Goal: Information Seeking & Learning: Understand process/instructions

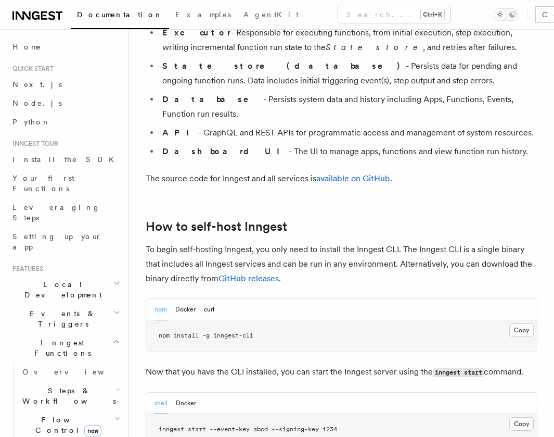
scroll to position [937, 0]
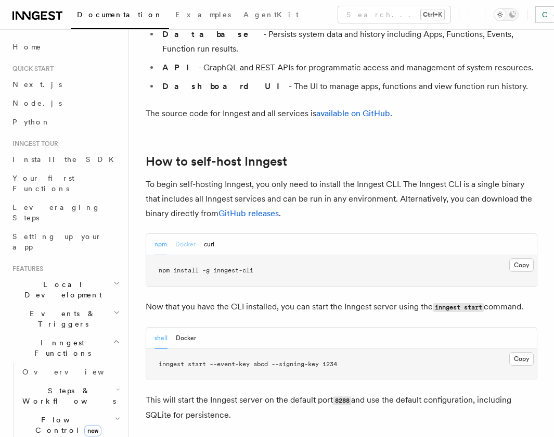
click at [179, 234] on button "Docker" at bounding box center [185, 244] width 20 height 21
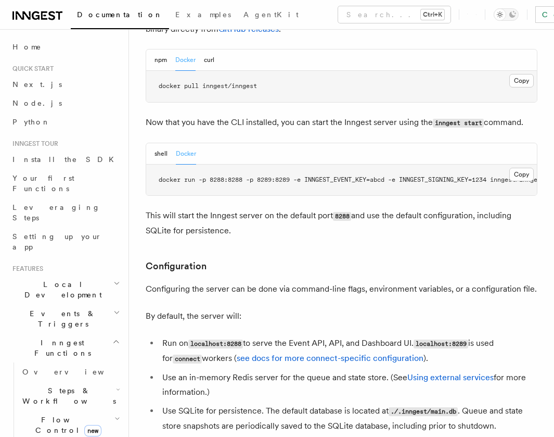
scroll to position [1124, 0]
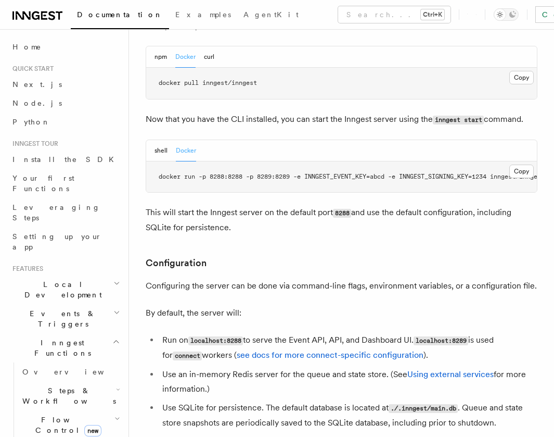
drag, startPoint x: 281, startPoint y: 147, endPoint x: 373, endPoint y: 158, distance: 91.7
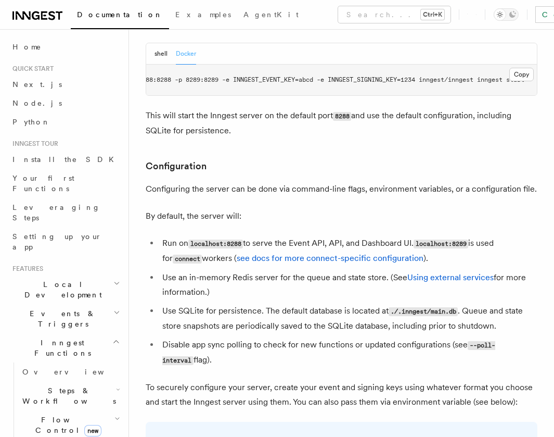
scroll to position [1218, 0]
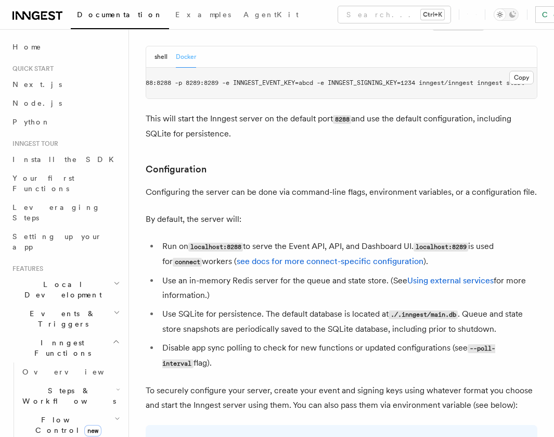
click at [195, 185] on p "Configuring the server can be done via command-line flags, environment variable…" at bounding box center [342, 192] width 392 height 15
drag, startPoint x: 195, startPoint y: 157, endPoint x: 208, endPoint y: 157, distance: 12.5
click at [198, 185] on p "Configuring the server can be done via command-line flags, environment variable…" at bounding box center [342, 192] width 392 height 15
click at [296, 185] on p "Configuring the server can be done via command-line flags, environment variable…" at bounding box center [342, 192] width 392 height 15
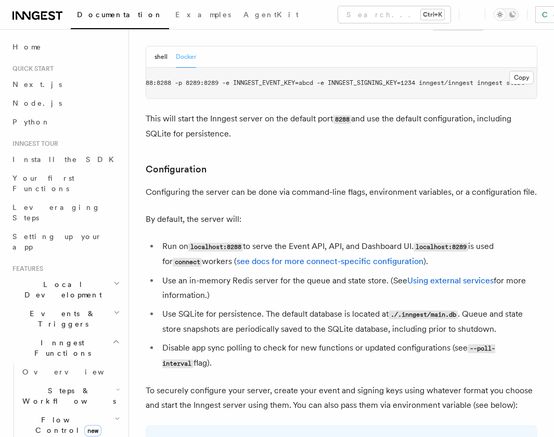
click at [340, 185] on p "Configuring the server can be done via command-line flags, environment variable…" at bounding box center [342, 192] width 392 height 15
drag, startPoint x: 340, startPoint y: 152, endPoint x: 401, endPoint y: 153, distance: 60.9
click at [341, 185] on p "Configuring the server can be done via command-line flags, environment variable…" at bounding box center [342, 192] width 392 height 15
click at [401, 185] on p "Configuring the server can be done via command-line flags, environment variable…" at bounding box center [342, 192] width 392 height 15
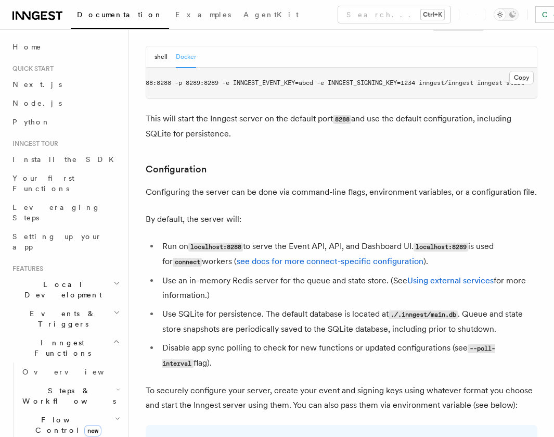
click at [450, 185] on p "Configuring the server can be done via command-line flags, environment variable…" at bounding box center [342, 192] width 392 height 15
click at [480, 185] on p "Configuring the server can be done via command-line flags, environment variable…" at bounding box center [342, 192] width 392 height 15
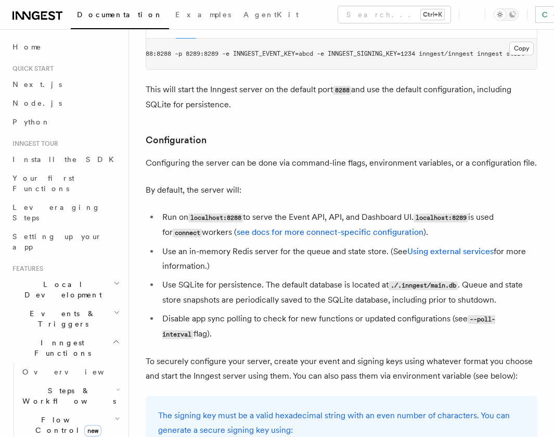
scroll to position [1311, 0]
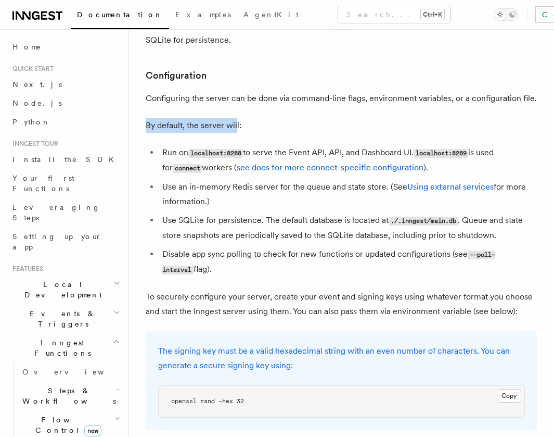
drag, startPoint x: 170, startPoint y: 87, endPoint x: 237, endPoint y: 85, distance: 66.6
click at [237, 118] on p "By default, the server will:" at bounding box center [342, 125] width 392 height 15
drag, startPoint x: 162, startPoint y: 114, endPoint x: 218, endPoint y: 113, distance: 55.7
click at [218, 145] on li "Run on localhost:8288 to serve the Event API, API, and Dashboard UI. localhost:…" at bounding box center [348, 160] width 378 height 30
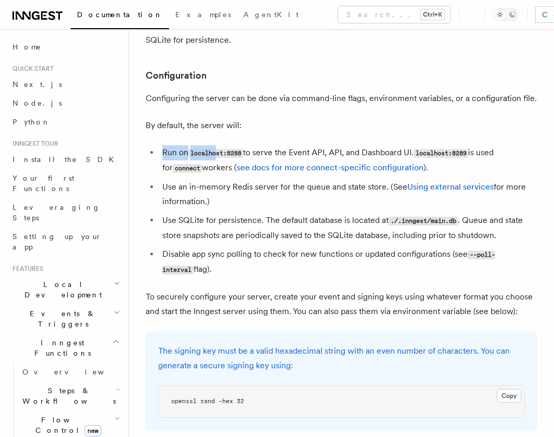
click at [218, 149] on code "localhost:8288" at bounding box center [215, 153] width 55 height 9
click at [243, 149] on code "localhost:8288" at bounding box center [215, 153] width 55 height 9
click at [276, 145] on li "Run on localhost:8288 to serve the Event API, API, and Dashboard UI. localhost:…" at bounding box center [348, 160] width 378 height 30
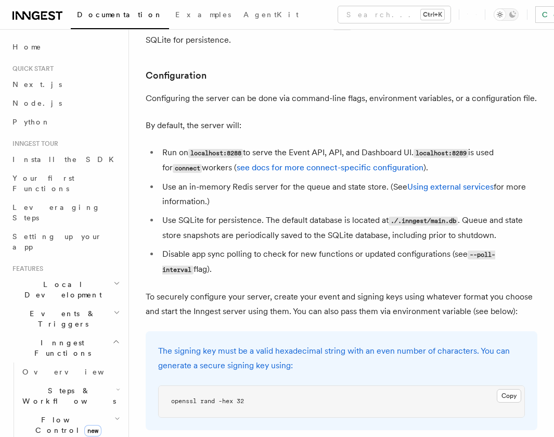
click at [191, 164] on code "connect" at bounding box center [187, 168] width 29 height 9
click at [173, 164] on code "connect" at bounding box center [187, 168] width 29 height 9
click at [169, 145] on li "Run on localhost:8288 to serve the Event API, API, and Dashboard UI. localhost:…" at bounding box center [348, 160] width 378 height 30
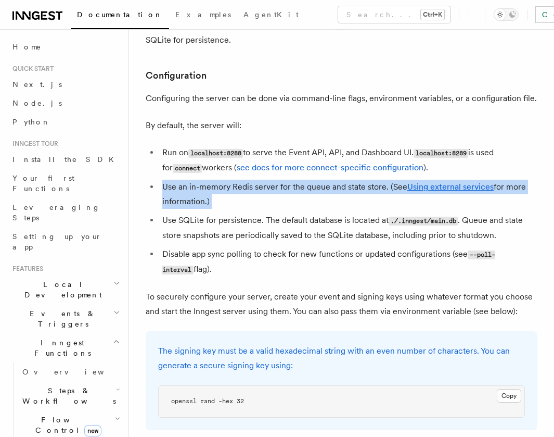
drag, startPoint x: 162, startPoint y: 155, endPoint x: 246, endPoint y: 175, distance: 86.2
click at [246, 175] on ul "Run on localhost:8288 to serve the Event API, API, and Dashboard UI. localhost:…" at bounding box center [342, 211] width 392 height 132
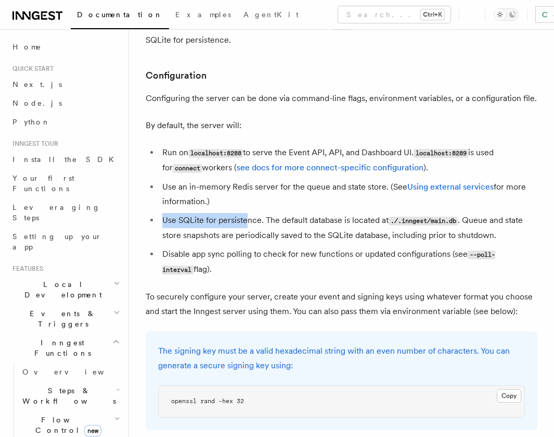
click at [245, 213] on li "Use SQLite for persistence. The default database is located at ./.inngest/main.…" at bounding box center [348, 228] width 378 height 30
click at [235, 180] on li "Use an in-memory Redis server for the queue and state store. (See Using externa…" at bounding box center [348, 194] width 378 height 29
drag, startPoint x: 203, startPoint y: 162, endPoint x: 141, endPoint y: 152, distance: 63.3
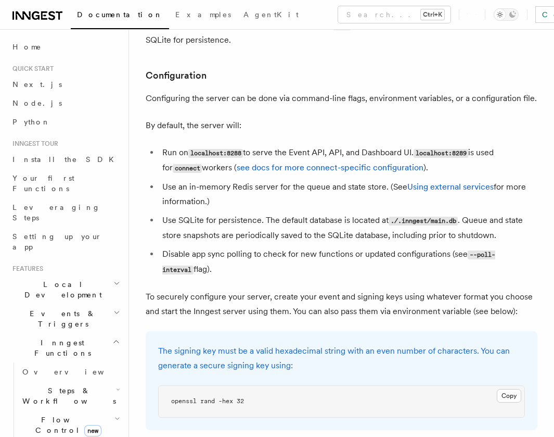
click at [147, 149] on ul "Run on localhost:8288 to serve the Event API, API, and Dashboard UI. localhost:…" at bounding box center [342, 211] width 392 height 132
click at [159, 180] on li "Use an in-memory Redis server for the queue and state store. (See Using externa…" at bounding box center [348, 194] width 378 height 29
drag, startPoint x: 158, startPoint y: 146, endPoint x: 229, endPoint y: 164, distance: 74.2
click at [229, 164] on ul "Run on localhost:8288 to serve the Event API, API, and Dashboard UI. localhost:…" at bounding box center [342, 211] width 392 height 132
click at [230, 180] on li "Use an in-memory Redis server for the queue and state store. (See Using externa…" at bounding box center [348, 194] width 378 height 29
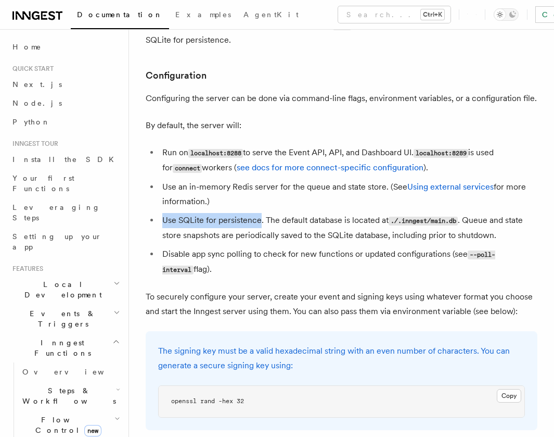
drag, startPoint x: 160, startPoint y: 183, endPoint x: 261, endPoint y: 187, distance: 100.5
click at [261, 213] on li "Use SQLite for persistence. The default database is located at ./.inngest/main.…" at bounding box center [348, 228] width 378 height 30
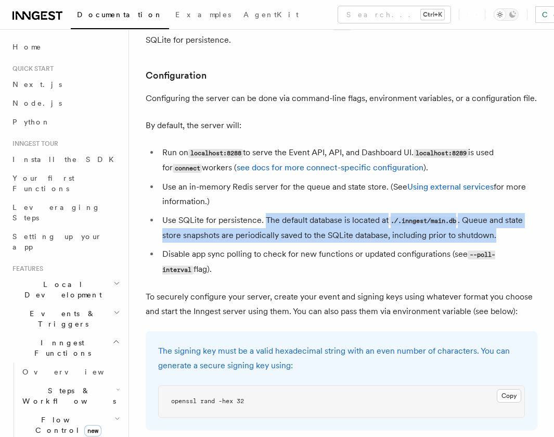
drag, startPoint x: 264, startPoint y: 185, endPoint x: 510, endPoint y: 197, distance: 245.9
click at [510, 213] on li "Use SQLite for persistence. The default database is located at ./.inngest/main.…" at bounding box center [348, 228] width 378 height 30
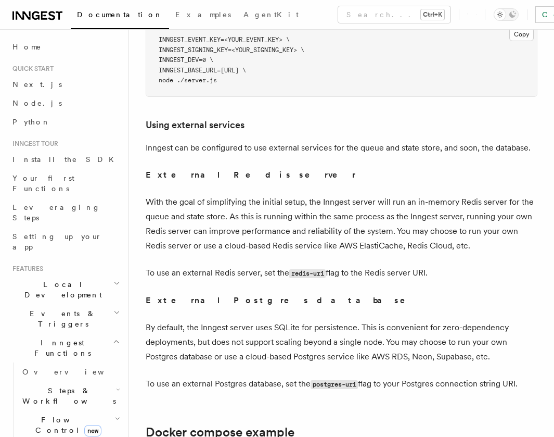
scroll to position [2435, 0]
